Goal: Task Accomplishment & Management: Complete application form

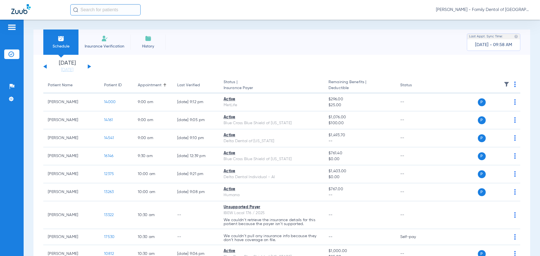
click at [109, 43] on li "Insurance Verification" at bounding box center [104, 42] width 52 height 25
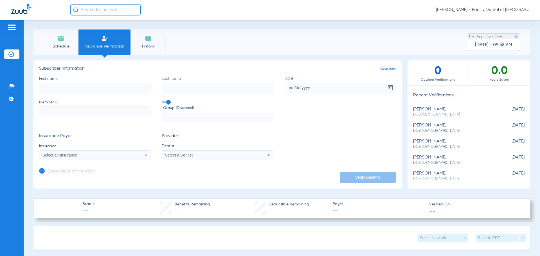
click at [84, 88] on input "First name" at bounding box center [94, 88] width 111 height 10
type input "[PERSON_NAME]"
click at [200, 88] on input "Last name" at bounding box center [217, 88] width 111 height 10
type input "[PERSON_NAME]"
click at [323, 88] on input "DOB" at bounding box center [340, 88] width 111 height 10
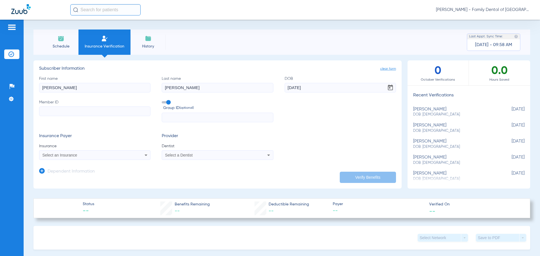
type input "[DATE]"
click at [51, 113] on input "Member ID" at bounding box center [94, 112] width 111 height 10
paste input "1901079628"
type input "1901079628"
click at [168, 102] on span at bounding box center [166, 102] width 8 height 2
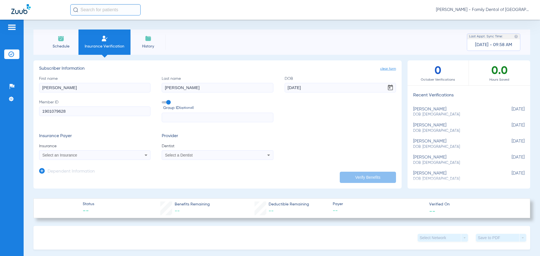
click at [163, 100] on input "Group ID (optional)" at bounding box center [163, 100] width 0 height 0
click at [120, 156] on div "Select an Insurance" at bounding box center [84, 155] width 84 height 4
type input "guardian"
click at [105, 175] on span "Guardian Life Insurance Co. Of America" at bounding box center [79, 175] width 70 height 5
click at [207, 155] on div "Select a Dentist" at bounding box center [207, 155] width 84 height 4
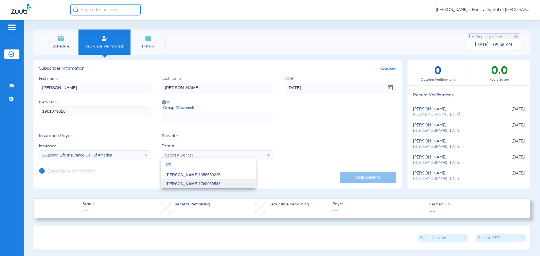
type input "gre"
click at [196, 187] on mat-option "[PERSON_NAME] 1760059588" at bounding box center [208, 184] width 95 height 9
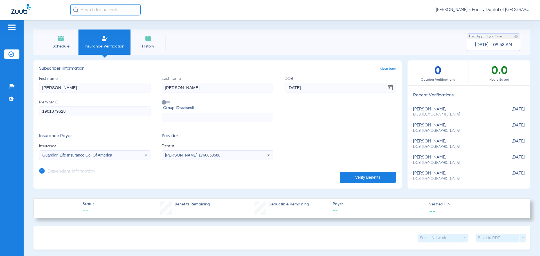
click at [364, 177] on button "Verify Benefits" at bounding box center [368, 177] width 56 height 11
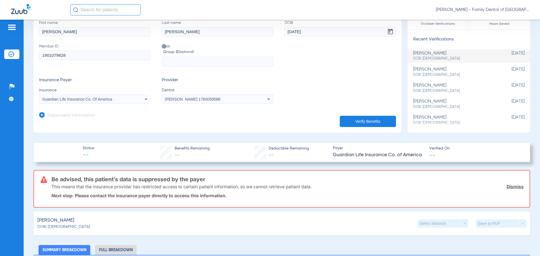
scroll to position [56, 0]
